Goal: Transaction & Acquisition: Purchase product/service

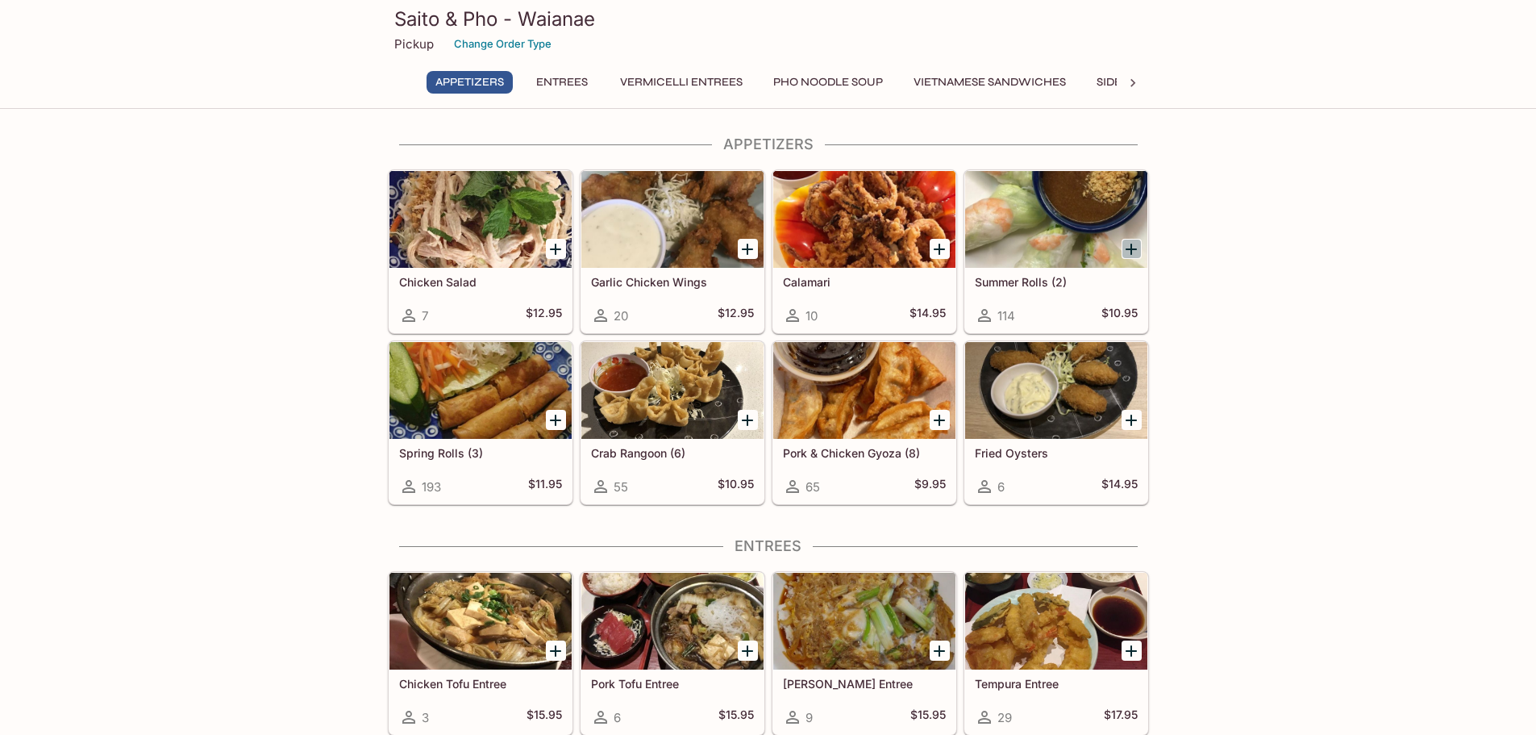
drag, startPoint x: 1129, startPoint y: 252, endPoint x: 1135, endPoint y: 267, distance: 15.9
click at [1129, 252] on icon "Add Summer Rolls (2)" at bounding box center [1131, 249] width 19 height 19
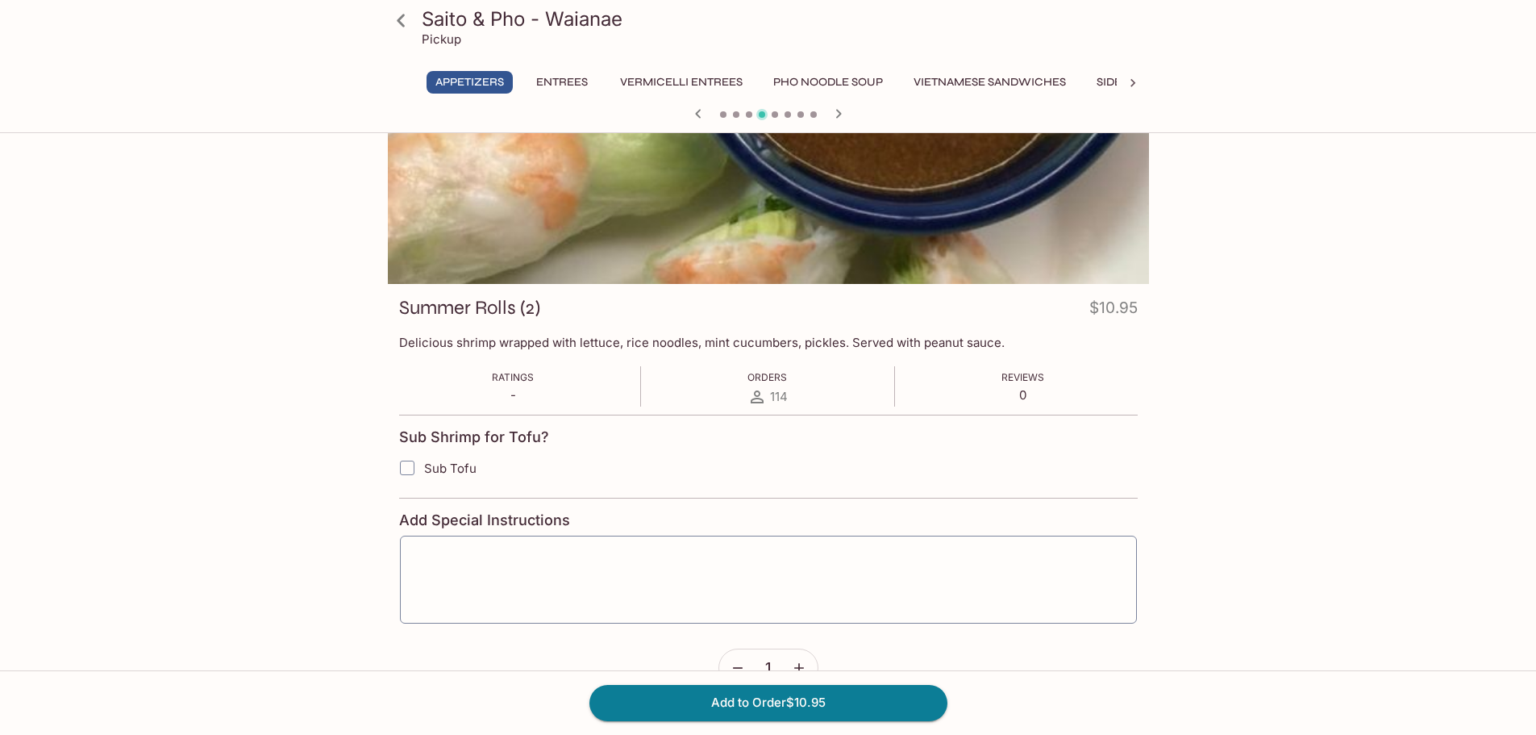
scroll to position [140, 0]
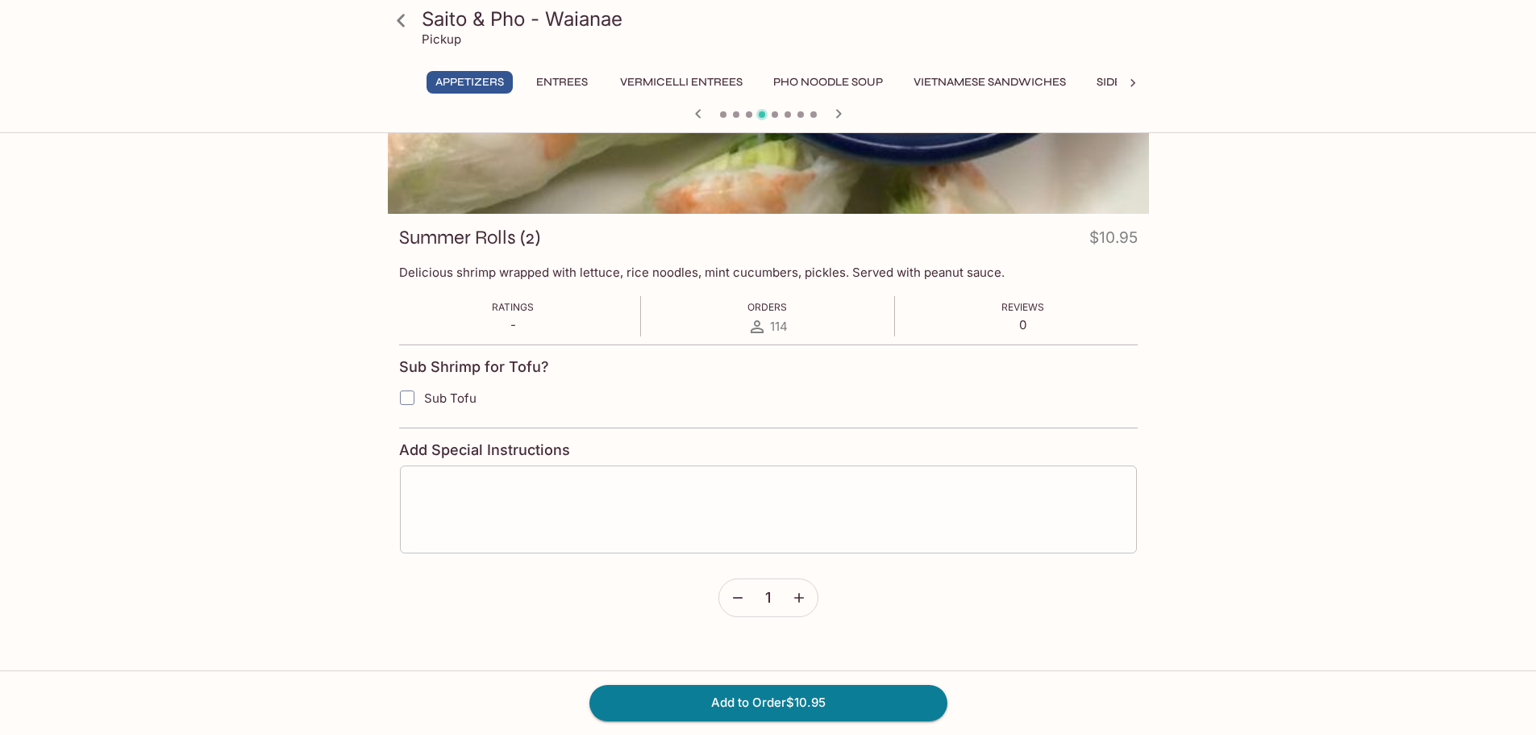
click at [454, 485] on textarea at bounding box center [768, 508] width 715 height 61
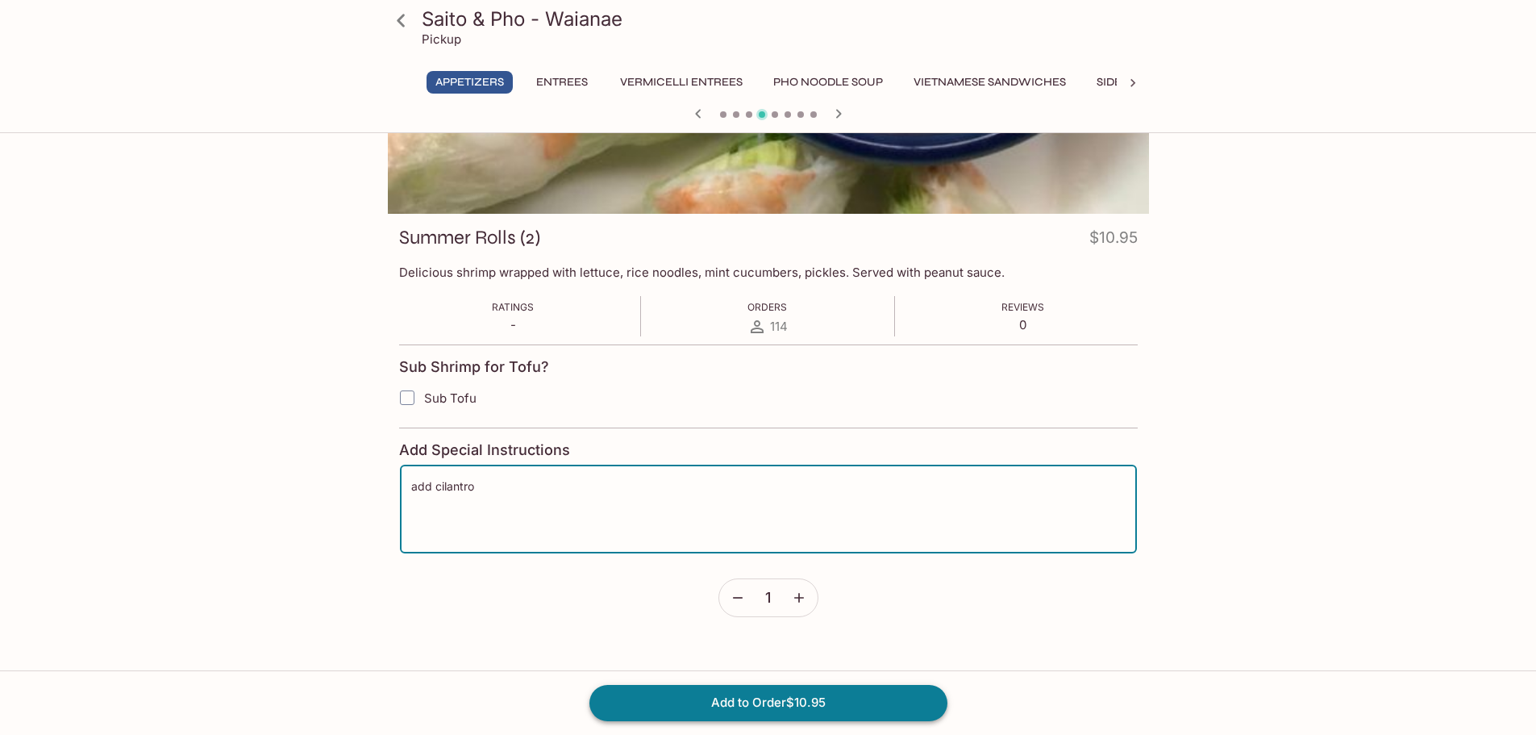
type textarea "add cilantro"
click at [739, 696] on button "Add to Order $10.95" at bounding box center [769, 702] width 358 height 35
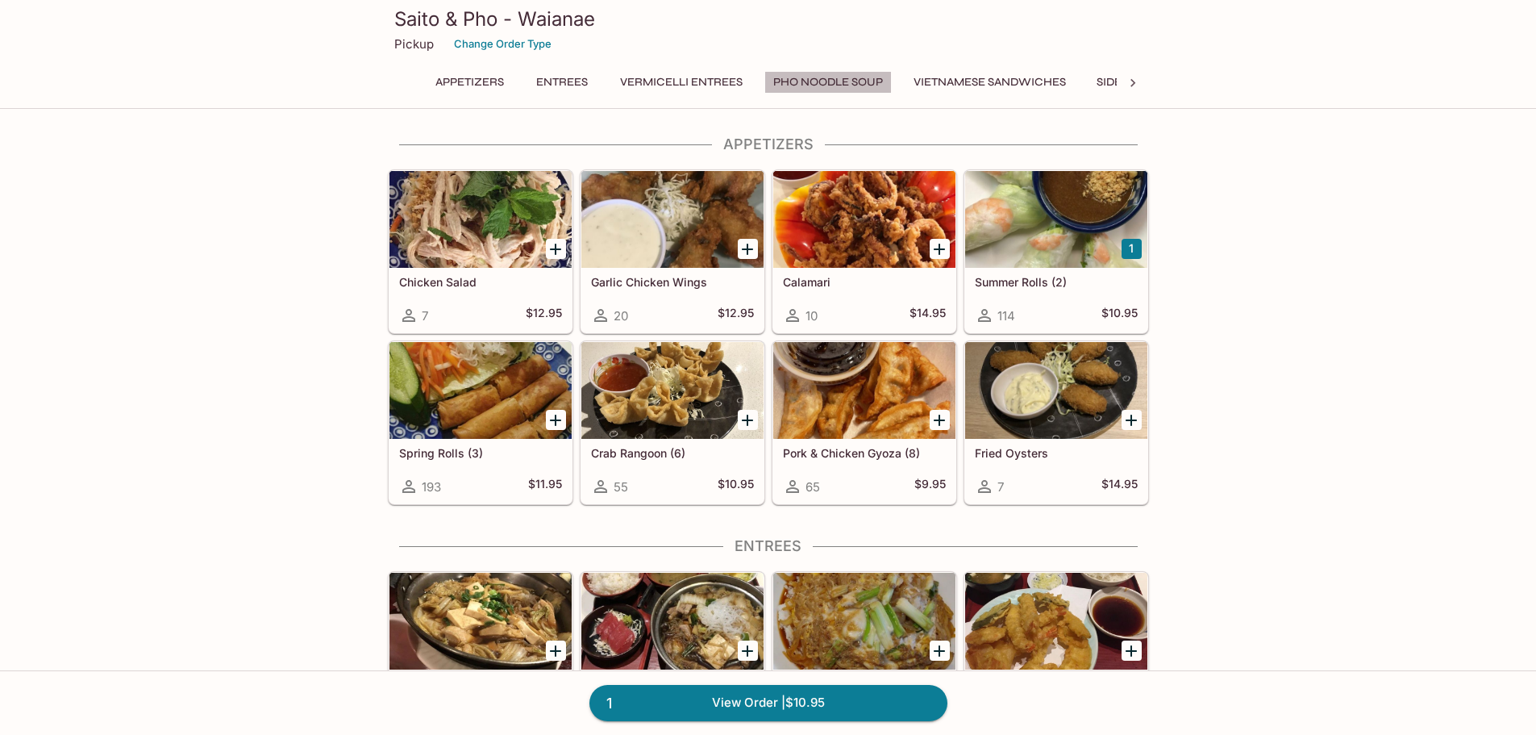
click at [862, 81] on button "Pho Noodle Soup" at bounding box center [828, 82] width 127 height 23
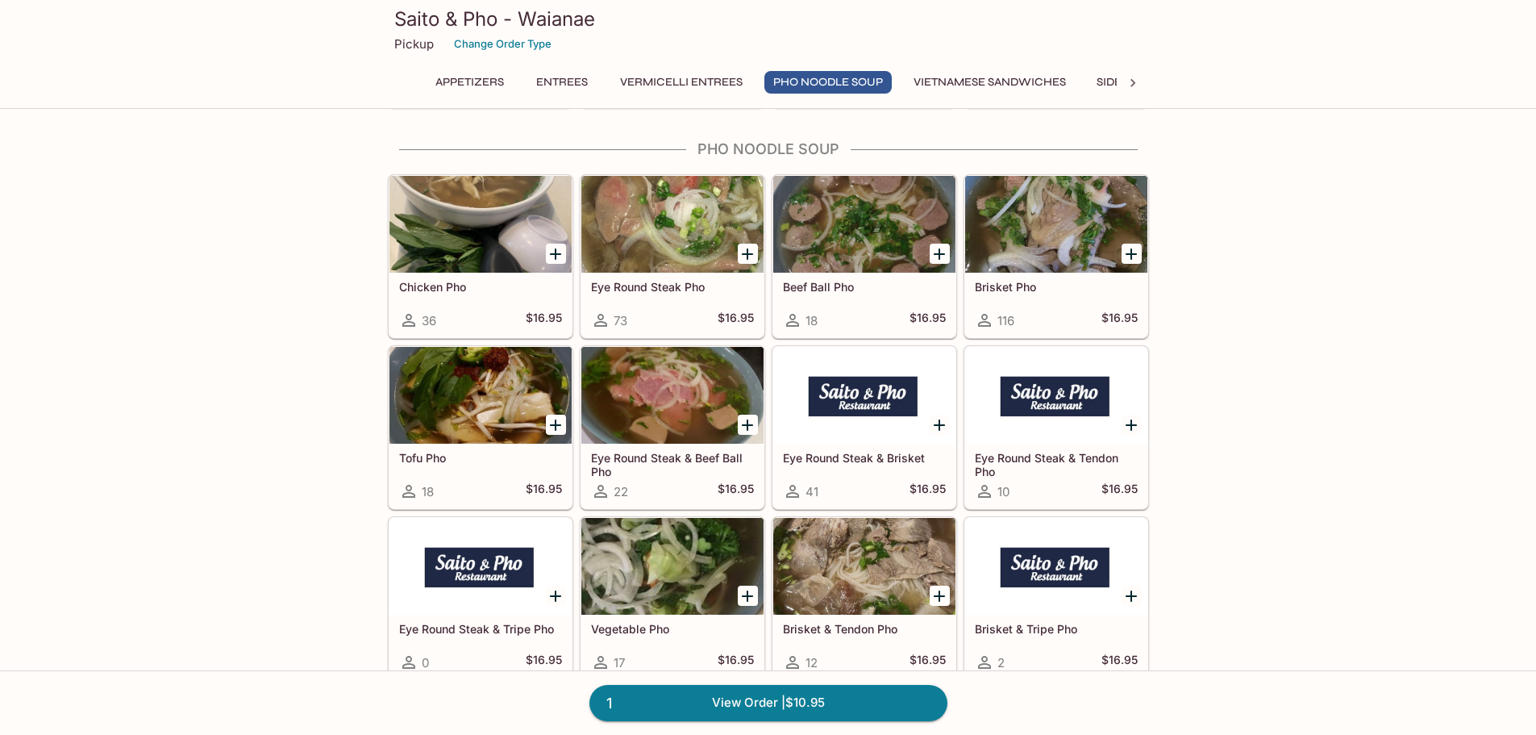
scroll to position [2913, 0]
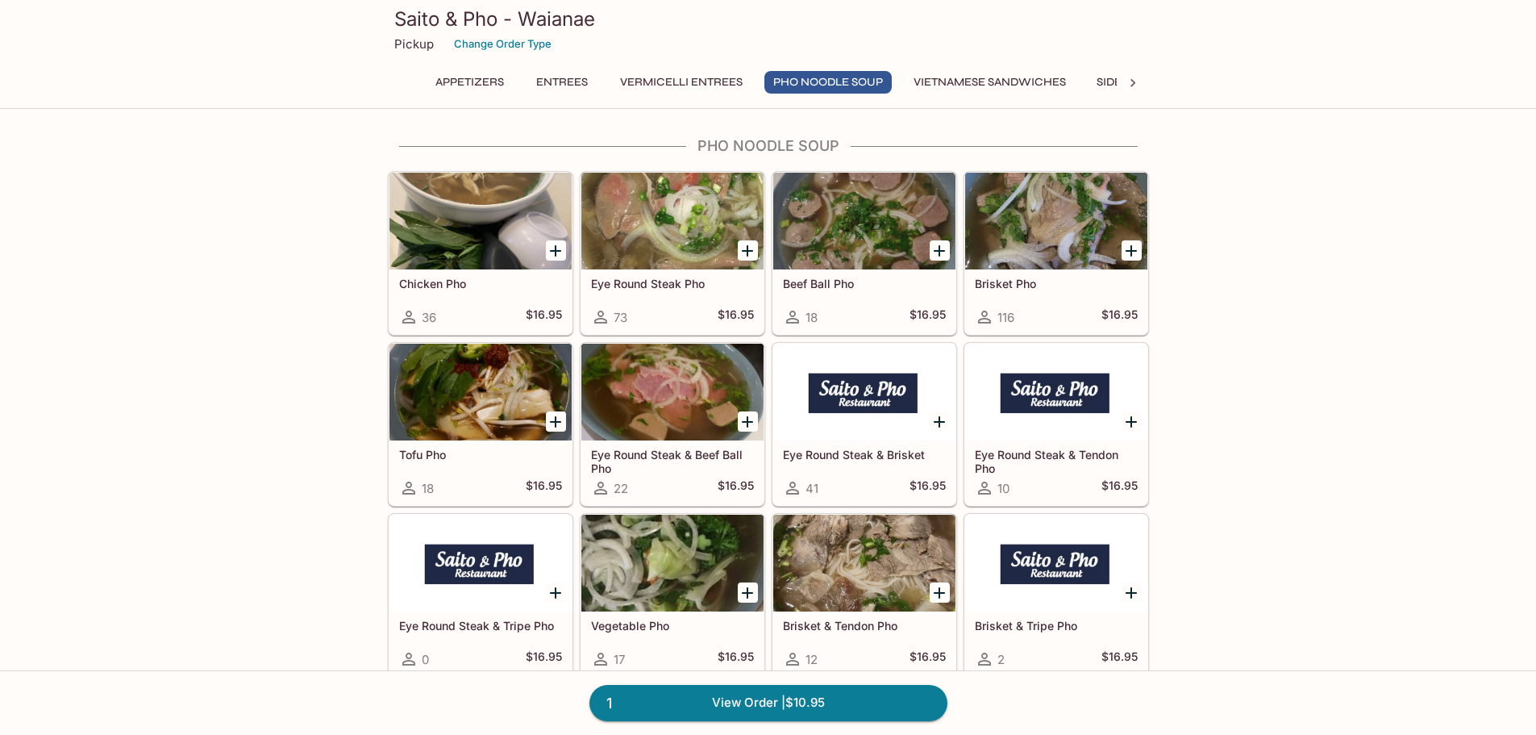
click at [1114, 79] on button "Side Order" at bounding box center [1130, 82] width 85 height 23
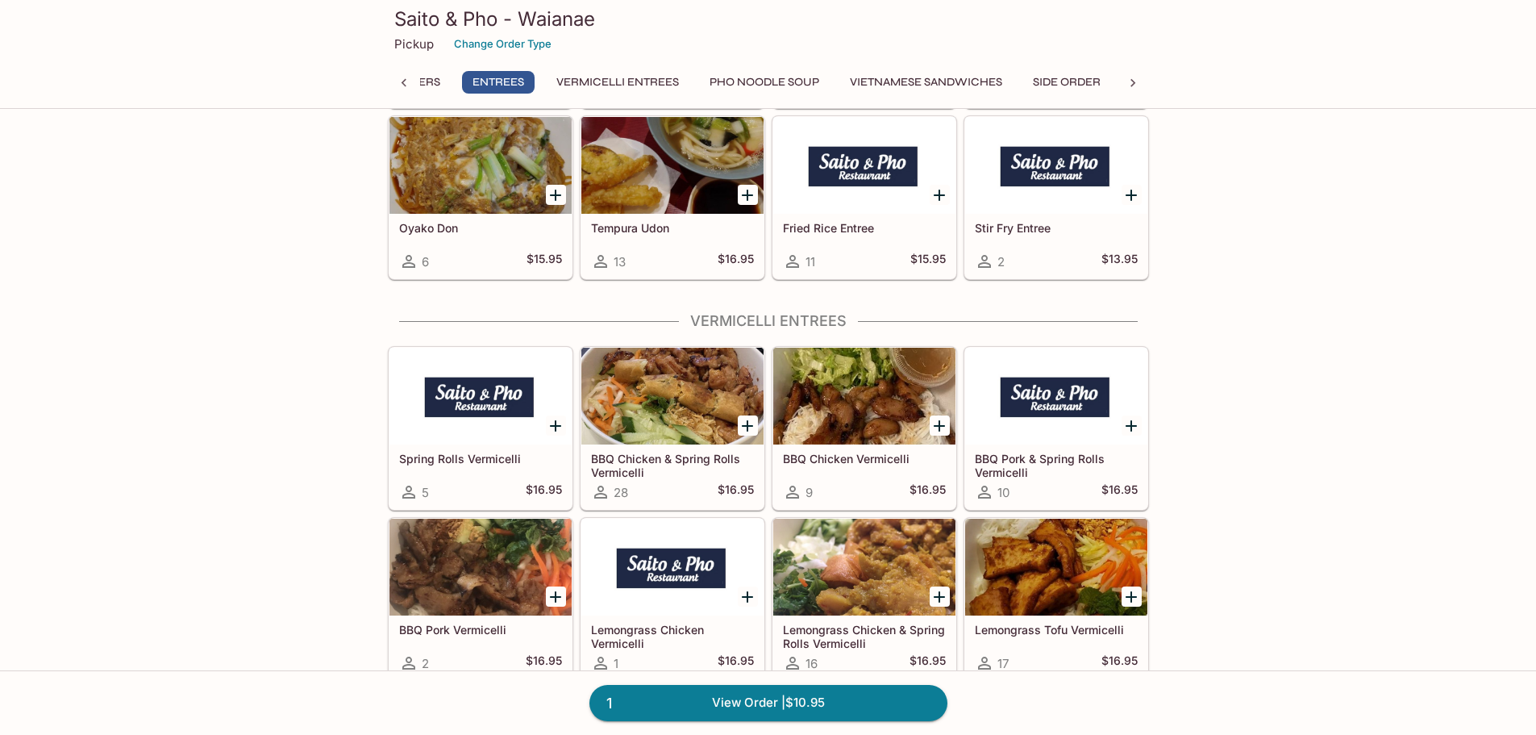
scroll to position [2073, 0]
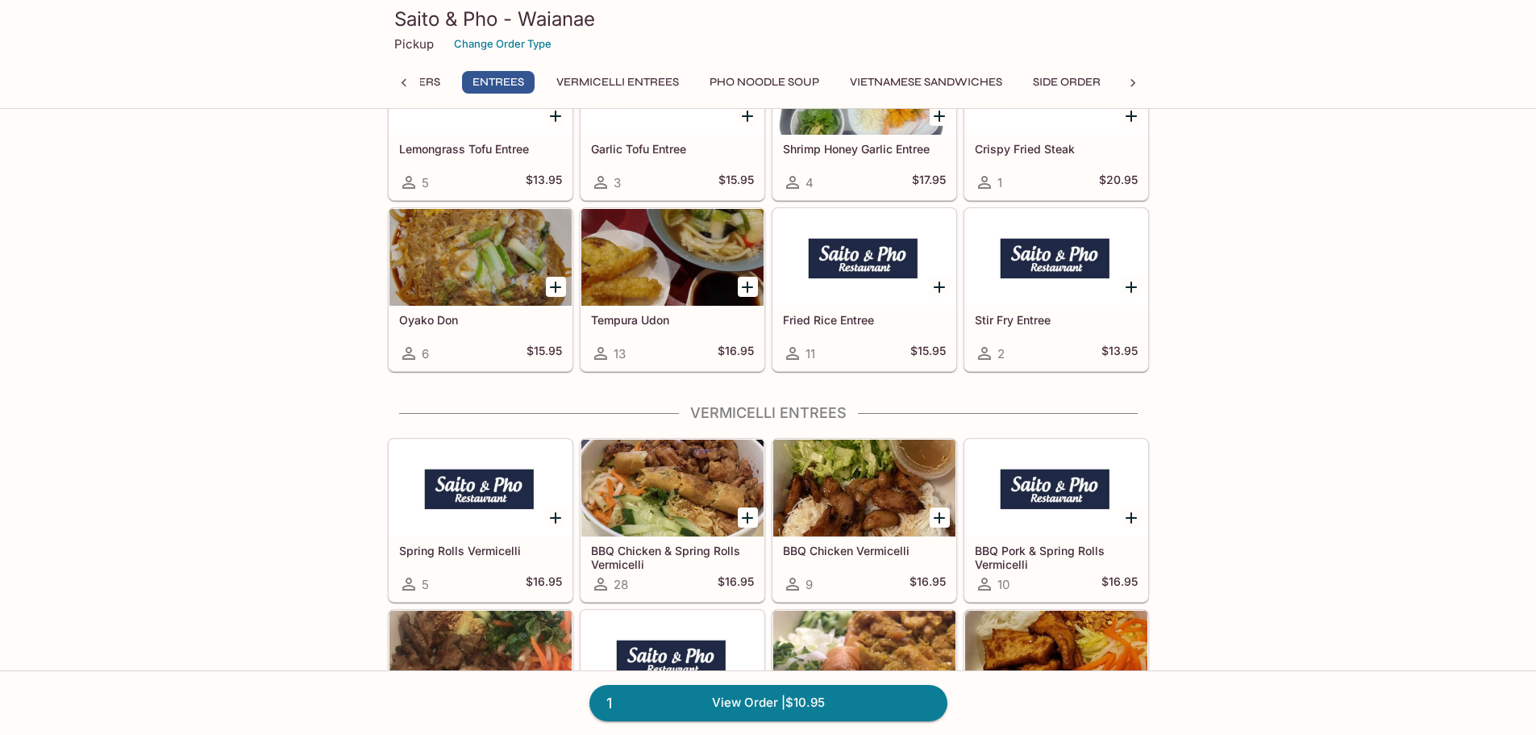
scroll to position [140, 0]
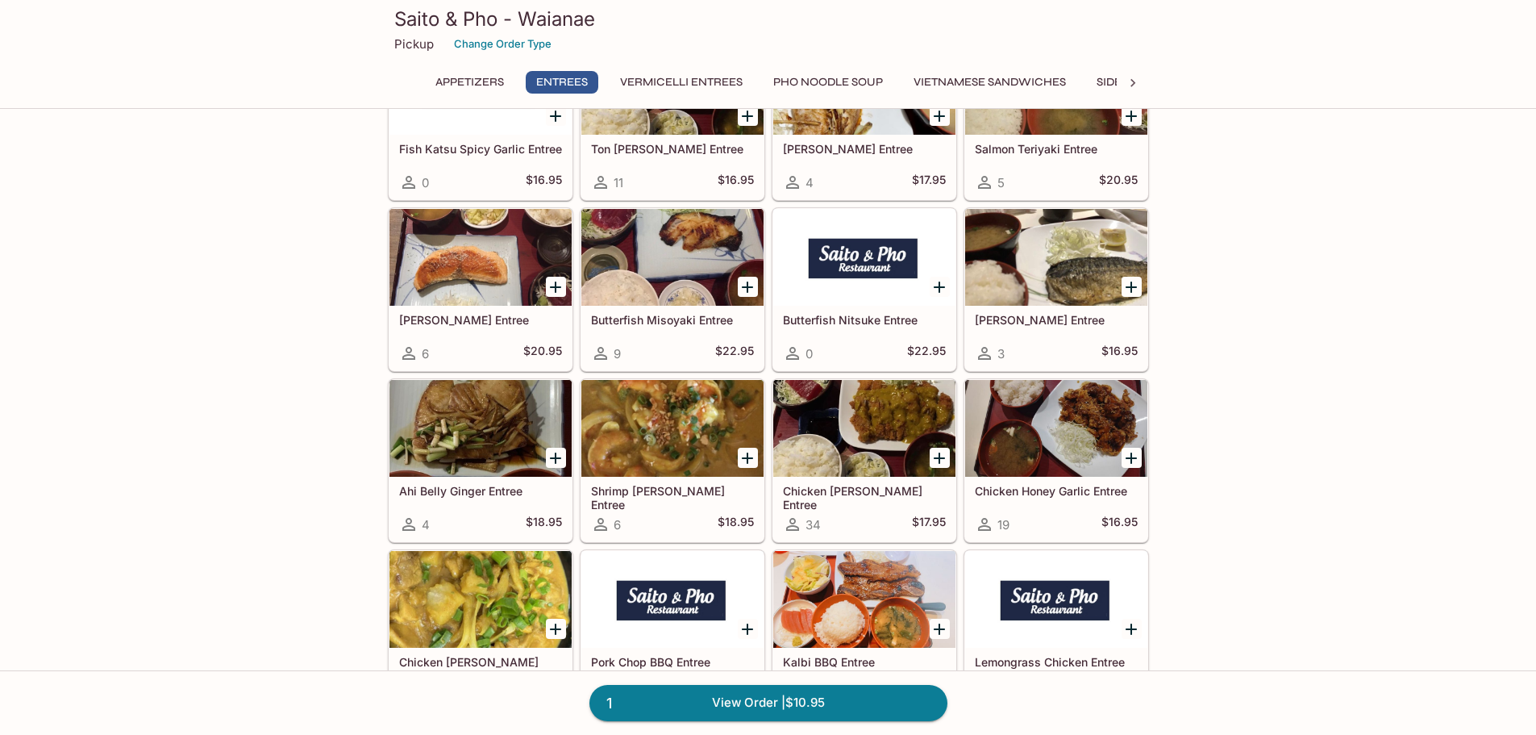
scroll to position [1613, 0]
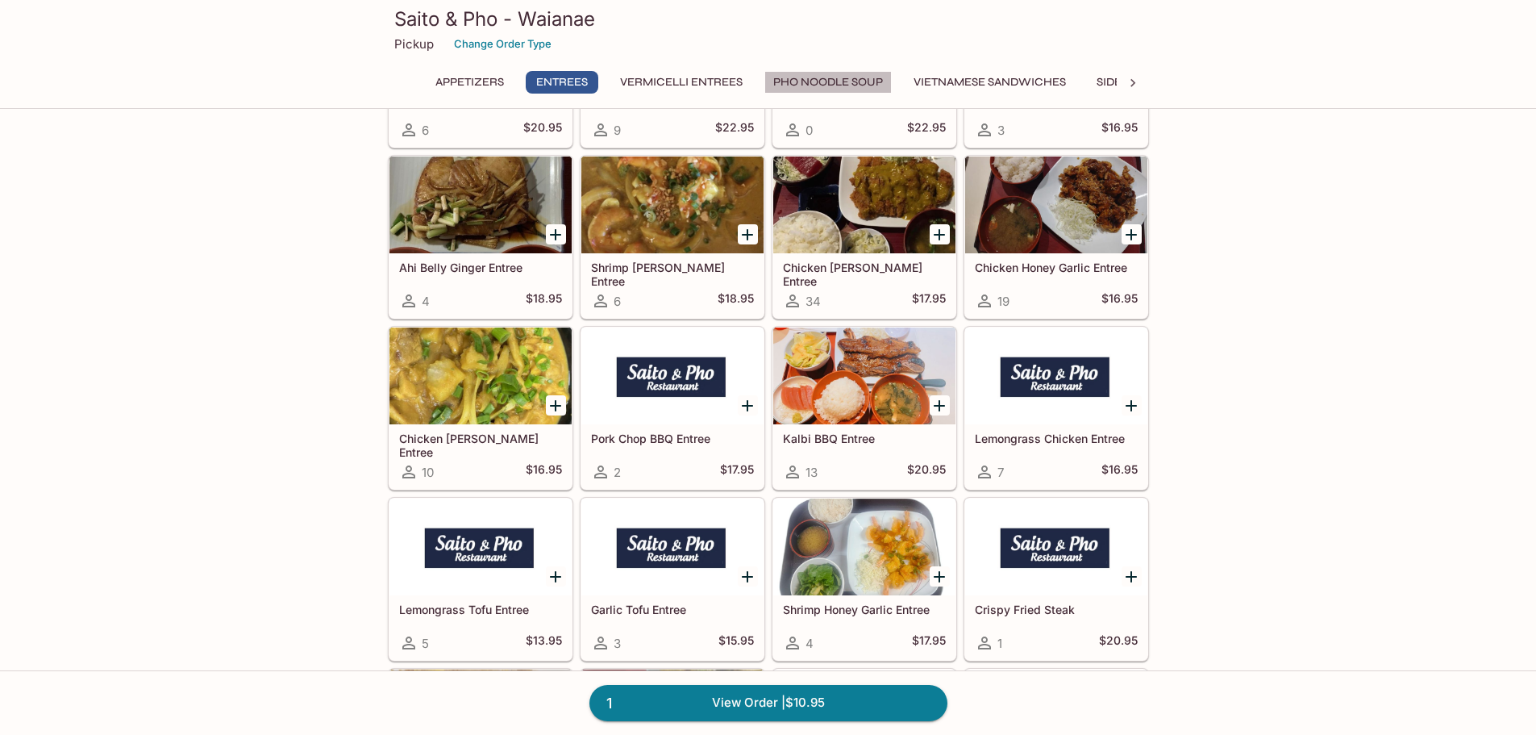
click at [823, 81] on button "Pho Noodle Soup" at bounding box center [828, 82] width 127 height 23
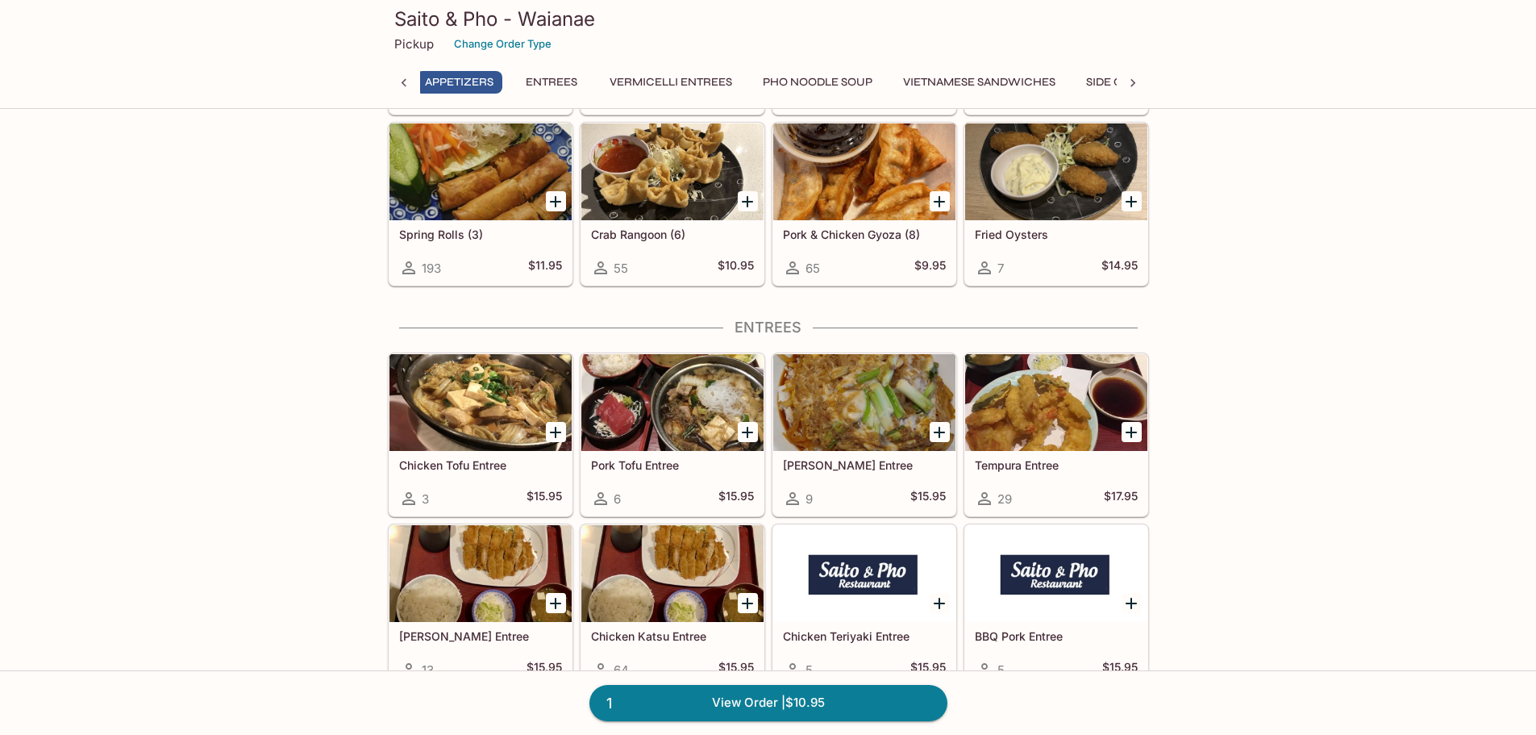
scroll to position [0, 0]
